Goal: Information Seeking & Learning: Learn about a topic

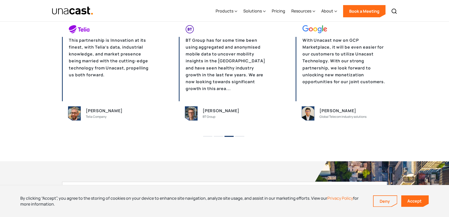
scroll to position [1081, 0]
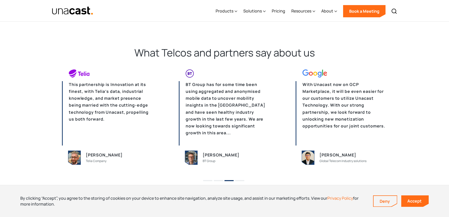
drag, startPoint x: 156, startPoint y: 104, endPoint x: 274, endPoint y: 109, distance: 118.0
click at [328, 119] on p "With Unacast now on GCP Marketplace, it will be even easier for our customers t…" at bounding box center [341, 113] width 91 height 64
click at [238, 180] on button "4" at bounding box center [239, 180] width 9 height 1
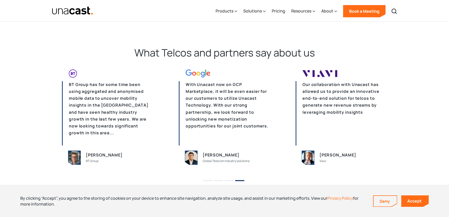
click at [202, 181] on ul "1 2 3 4" at bounding box center [224, 179] width 449 height 8
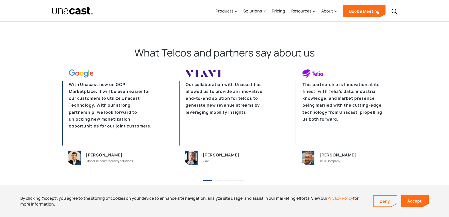
click at [206, 180] on button "1" at bounding box center [207, 180] width 9 height 1
click at [222, 180] on button "2" at bounding box center [218, 180] width 9 height 1
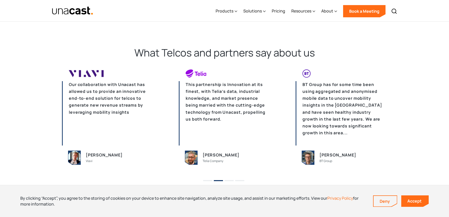
click at [232, 180] on button "3" at bounding box center [229, 180] width 9 height 1
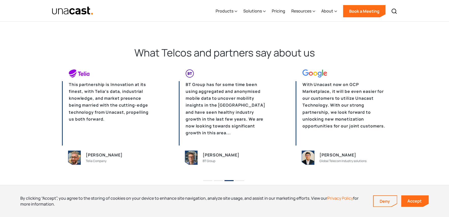
click at [246, 181] on ul "1 2 3 4" at bounding box center [224, 179] width 449 height 8
click at [240, 180] on button "4" at bounding box center [239, 180] width 9 height 1
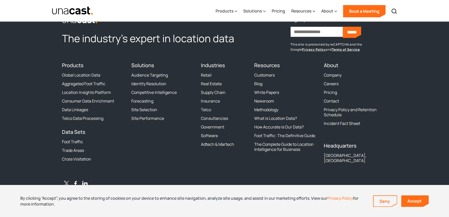
scroll to position [1441, 0]
click at [267, 75] on link "Customers" at bounding box center [264, 74] width 21 height 5
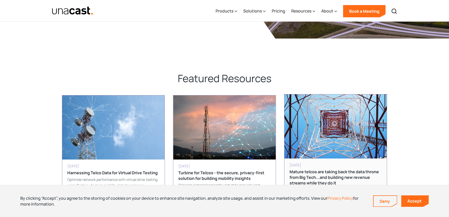
scroll to position [801, 0]
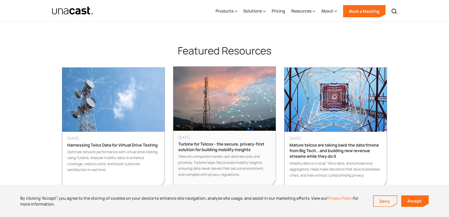
click at [240, 143] on h3 "Turbine for Telcos - the secure, privacy-first solution for building mobility i…" at bounding box center [224, 146] width 92 height 11
